Goal: Task Accomplishment & Management: Manage account settings

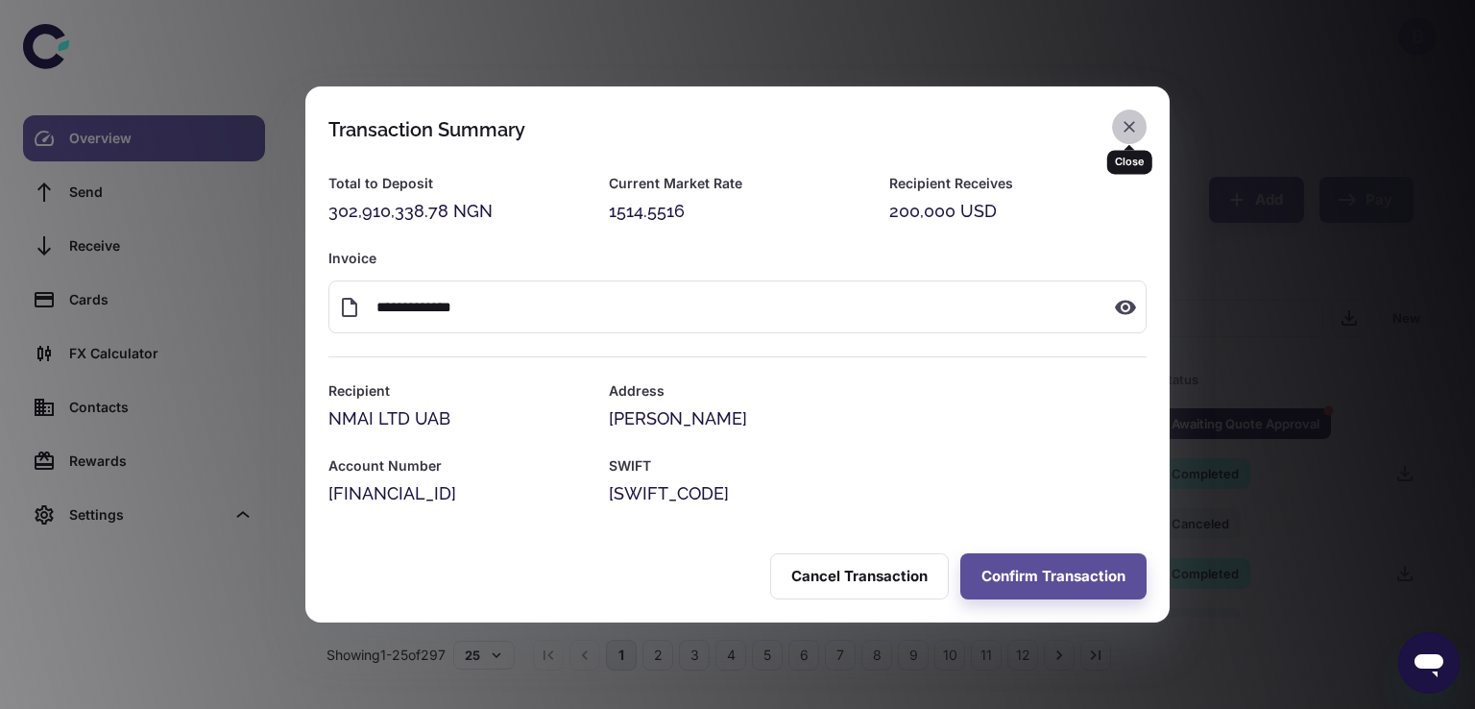
click at [1133, 122] on icon "button" at bounding box center [1129, 127] width 12 height 12
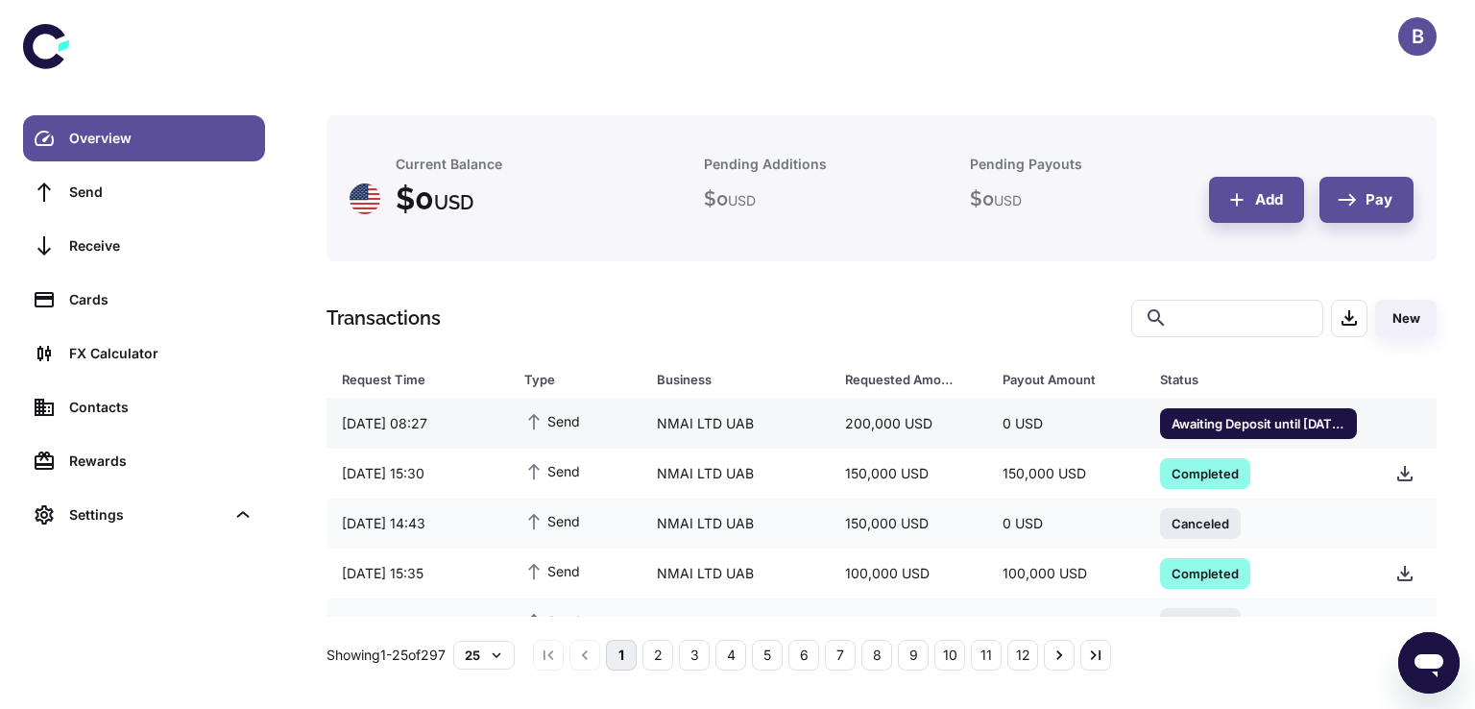
click at [1227, 425] on span "Awaiting Deposit until 22/09/2025 11:46" at bounding box center [1258, 422] width 197 height 19
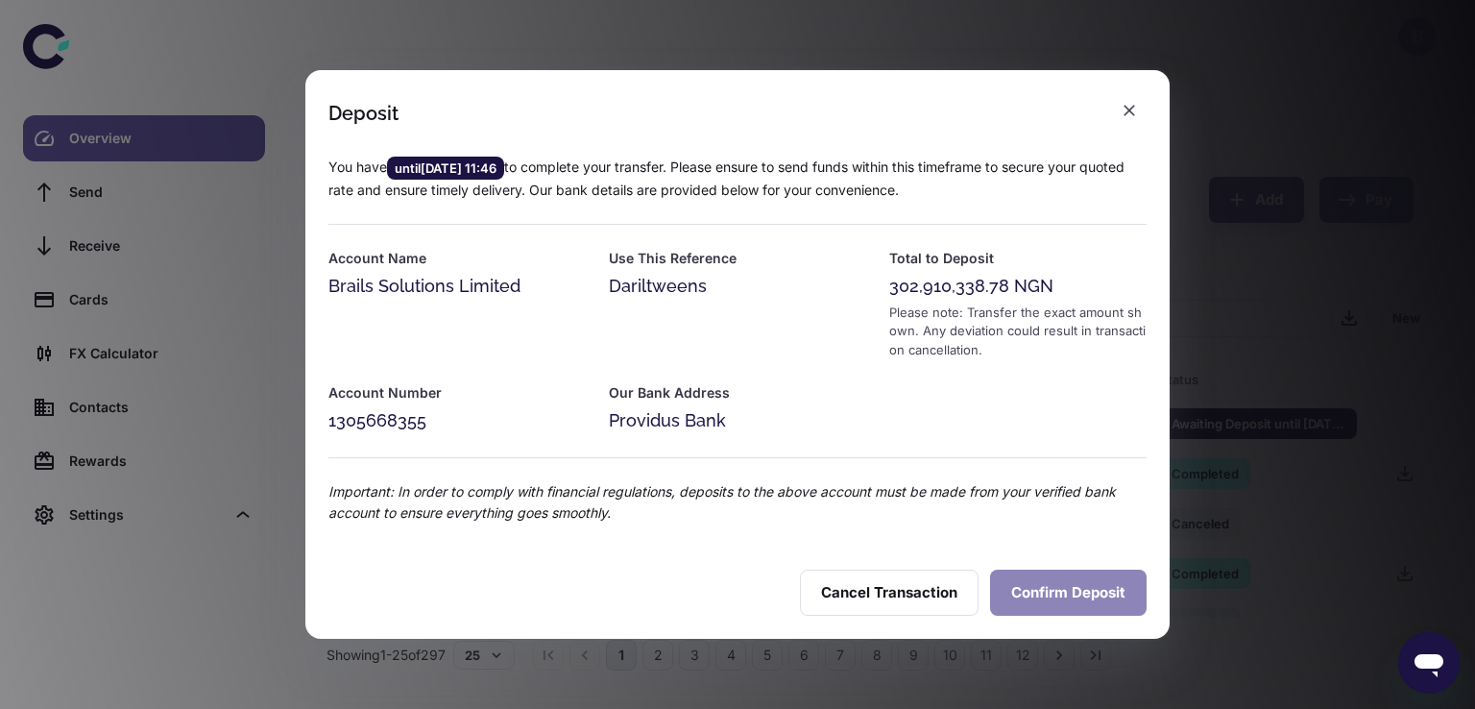
click at [1028, 597] on button "Confirm Deposit" at bounding box center [1068, 592] width 156 height 46
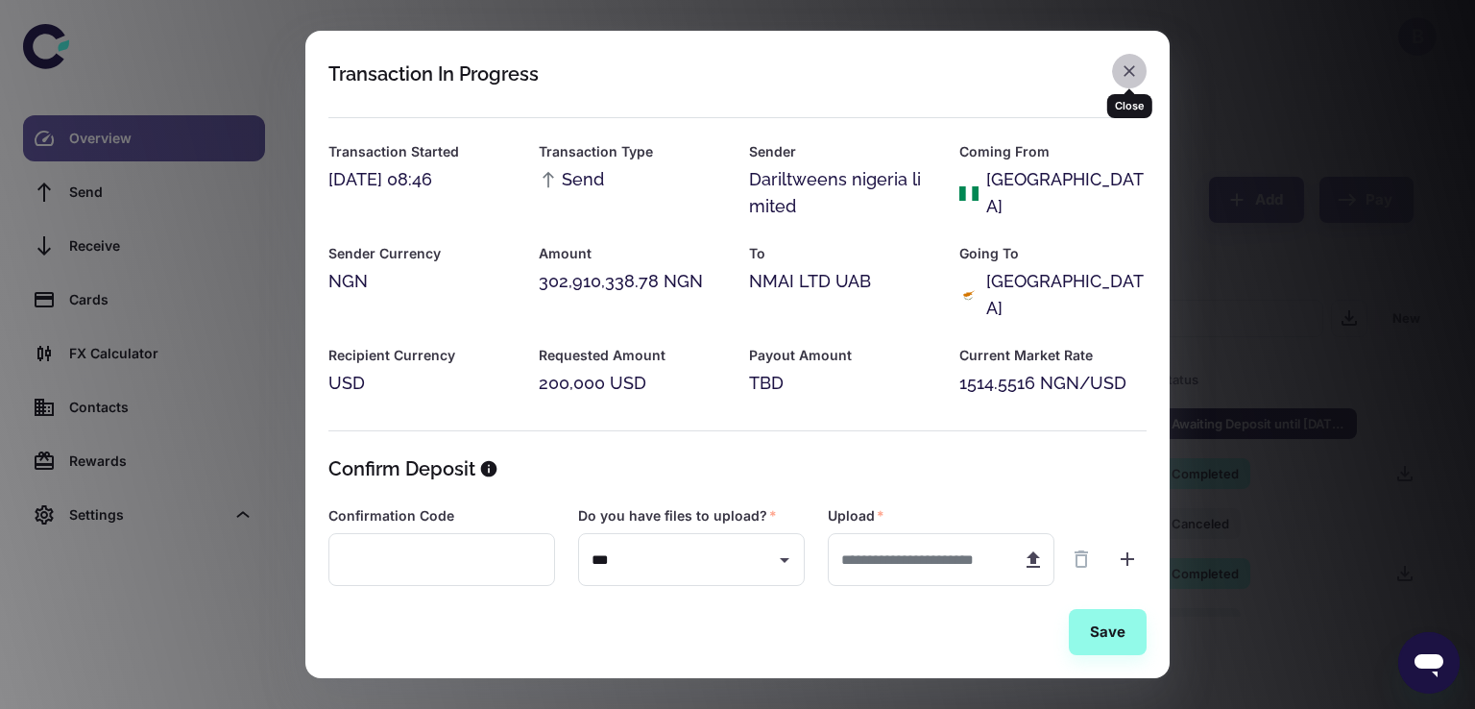
click at [1118, 74] on button "button" at bounding box center [1129, 71] width 35 height 35
